Goal: Task Accomplishment & Management: Complete application form

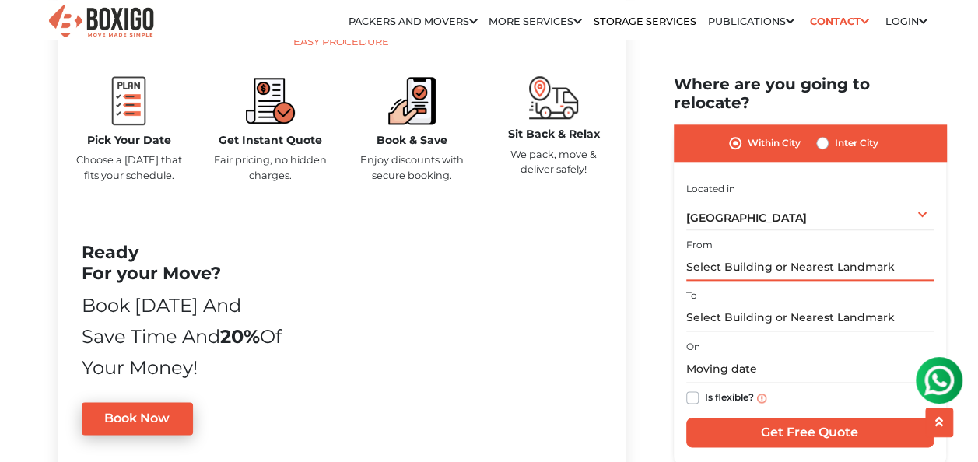
click at [748, 254] on input "text" at bounding box center [809, 267] width 247 height 27
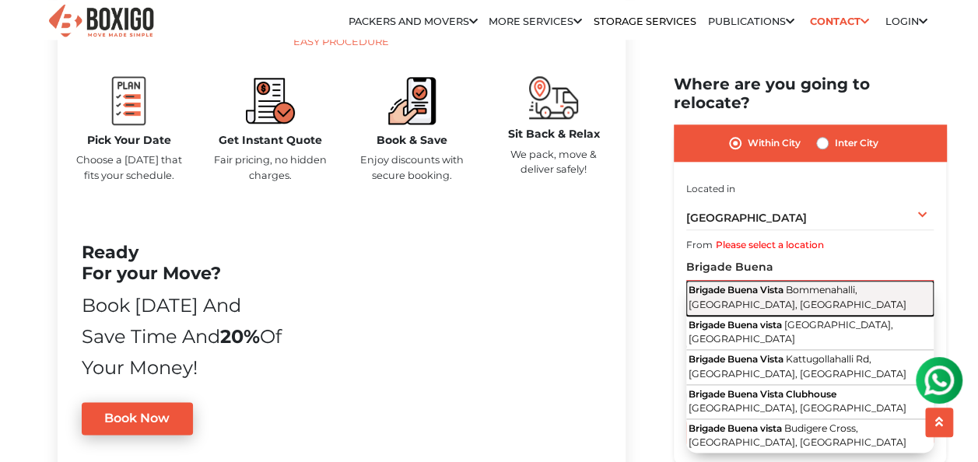
click at [792, 281] on button "Brigade Buena Vista Bommenahalli, [GEOGRAPHIC_DATA], [GEOGRAPHIC_DATA]" at bounding box center [809, 298] width 247 height 35
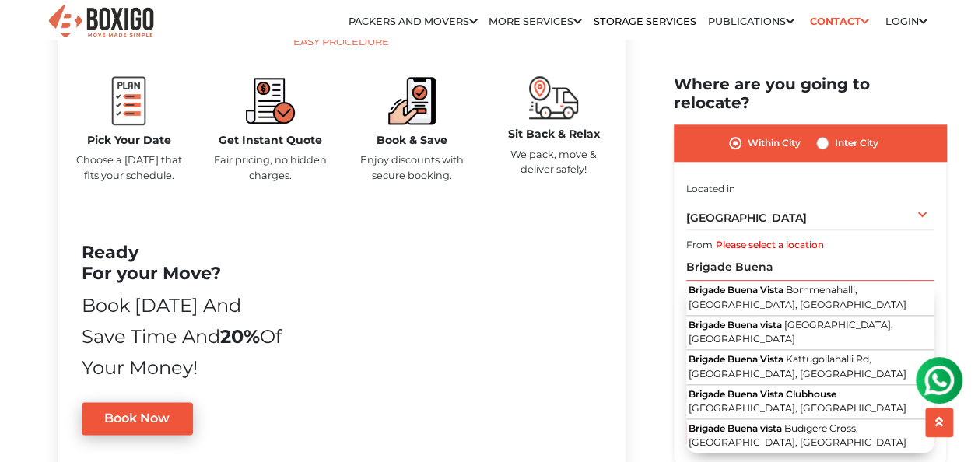
type input "Brigade [GEOGRAPHIC_DATA], [GEOGRAPHIC_DATA], [GEOGRAPHIC_DATA], [GEOGRAPHIC_DA…"
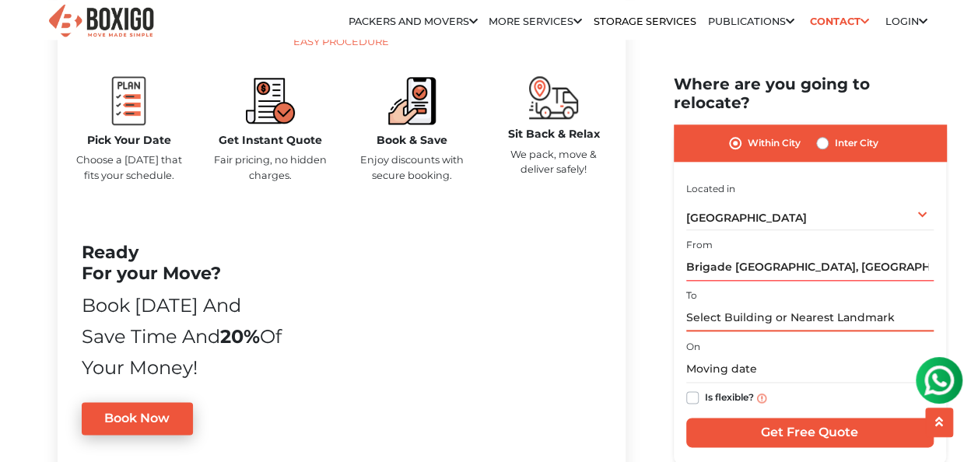
click at [761, 304] on input "text" at bounding box center [809, 317] width 247 height 27
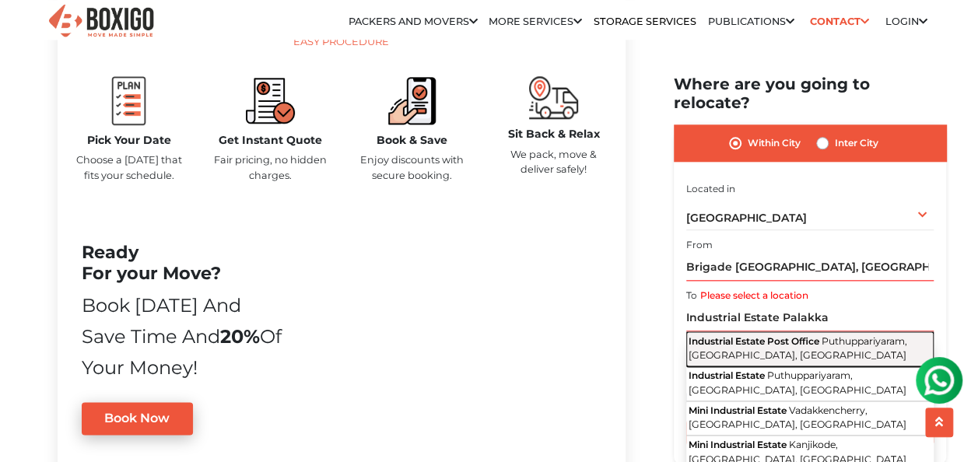
click at [767, 334] on span "Industrial Estate Post Office" at bounding box center [753, 340] width 131 height 12
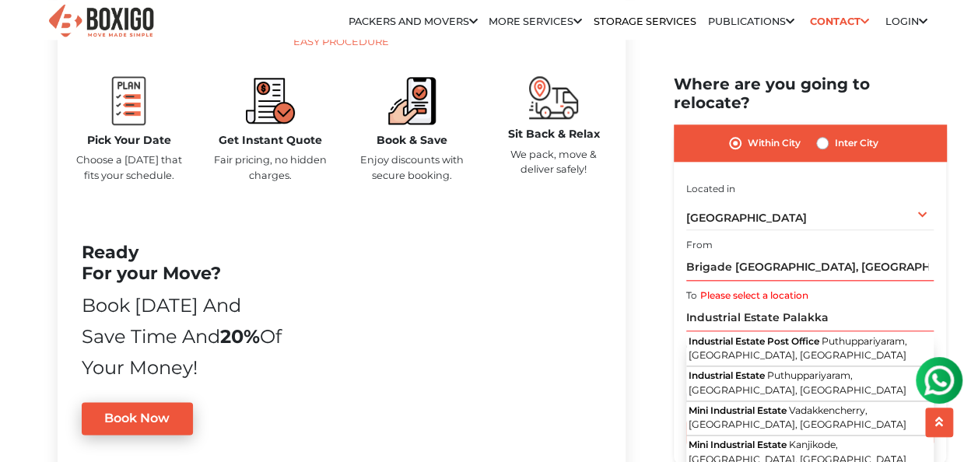
type input "Industrial Estate Post Office, [GEOGRAPHIC_DATA], [GEOGRAPHIC_DATA], [GEOGRAPHI…"
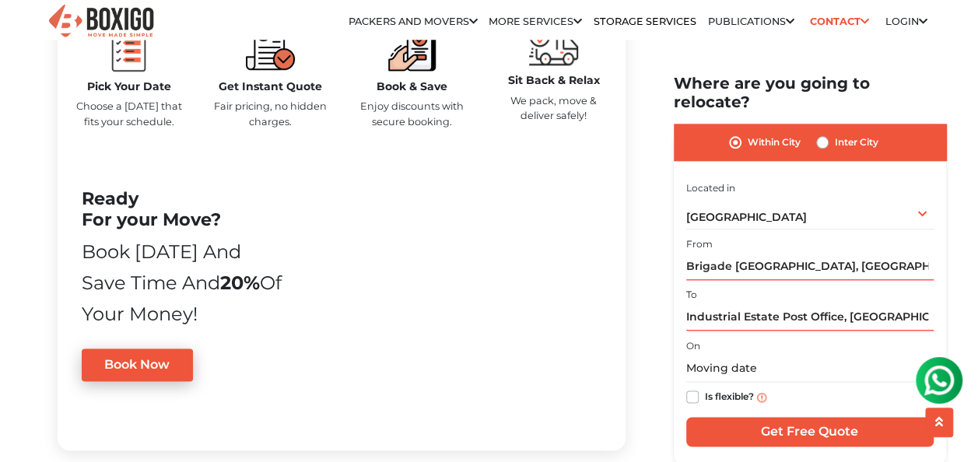
scroll to position [855, 0]
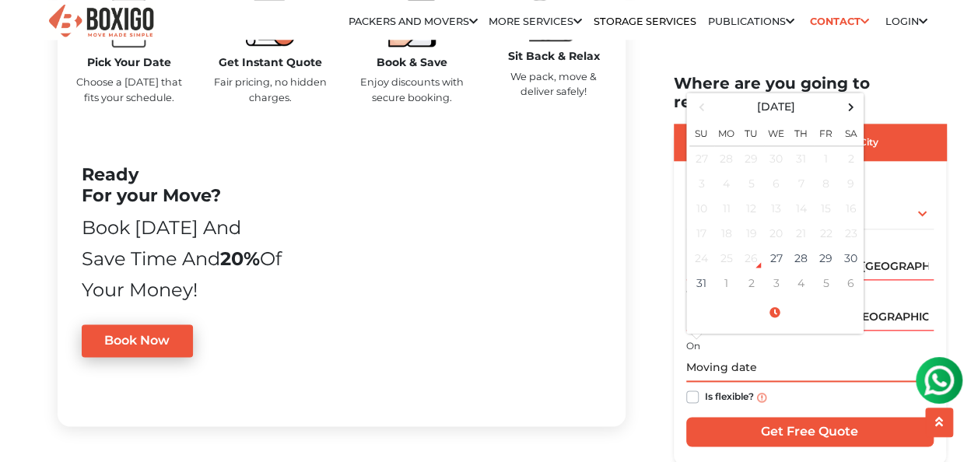
click at [722, 355] on input "text" at bounding box center [809, 368] width 247 height 27
click at [694, 271] on td "31" at bounding box center [701, 283] width 25 height 25
type input "[DATE] 12:00 AM"
click at [927, 124] on div "Within City Inter City" at bounding box center [809, 142] width 272 height 37
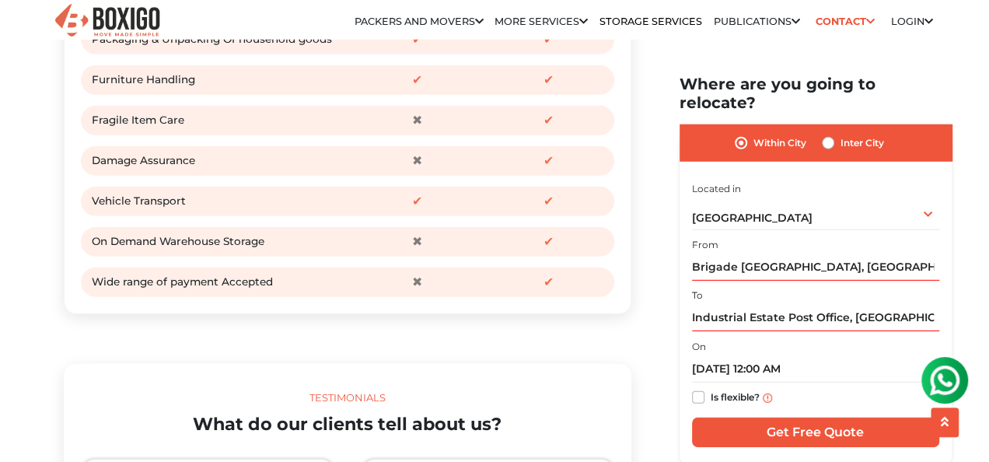
scroll to position [2177, 0]
